Goal: Transaction & Acquisition: Purchase product/service

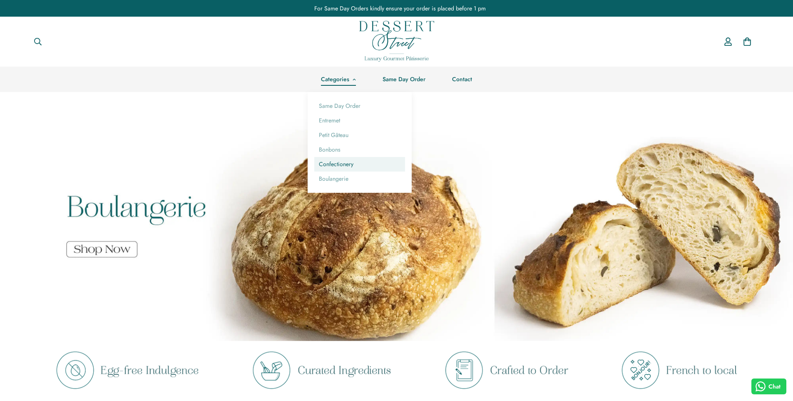
click at [340, 162] on link "Confectionery" at bounding box center [359, 164] width 91 height 15
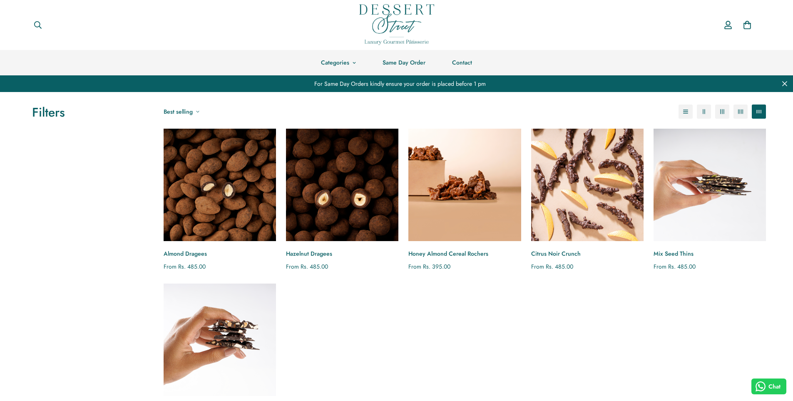
click at [493, 177] on img "Honey Almond Cereal Rochers" at bounding box center [465, 185] width 124 height 124
